Goal: Information Seeking & Learning: Compare options

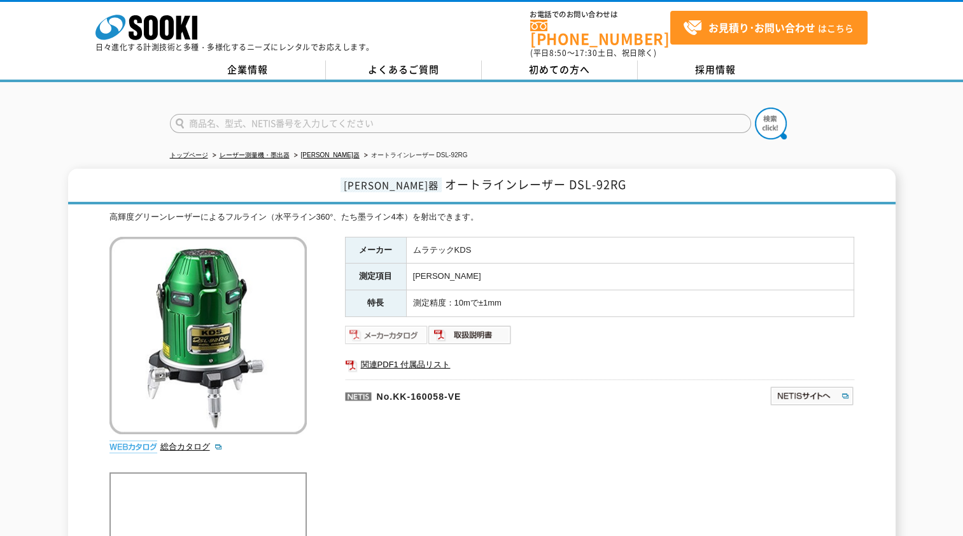
click at [386, 329] on img at bounding box center [386, 335] width 83 height 20
click at [380, 325] on img at bounding box center [386, 335] width 83 height 20
